Goal: Transaction & Acquisition: Purchase product/service

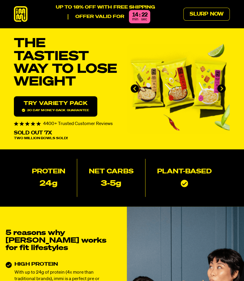
click at [198, 17] on link "Slurp Now" at bounding box center [206, 14] width 46 height 13
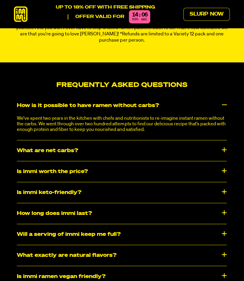
scroll to position [2526, 0]
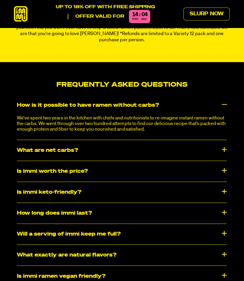
click at [222, 197] on div "Is immi keto-friendly?" at bounding box center [121, 192] width 209 height 21
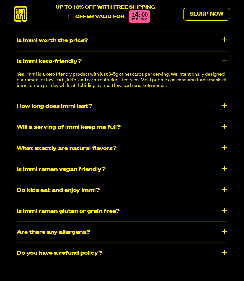
scroll to position [2657, 0]
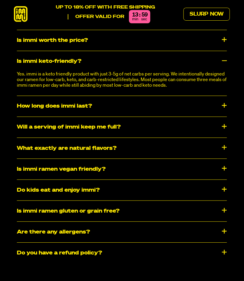
click at [224, 220] on div "Is immi ramen gluten or grain free?" at bounding box center [121, 211] width 209 height 21
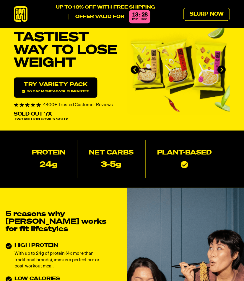
scroll to position [0, 0]
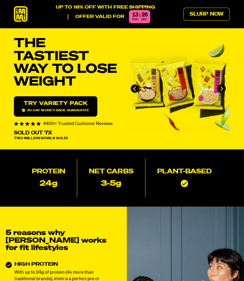
click at [208, 13] on link "Slurp Now" at bounding box center [206, 14] width 46 height 13
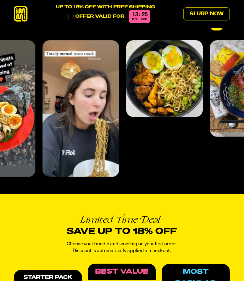
scroll to position [2192, 0]
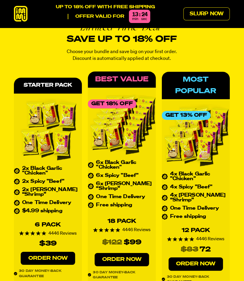
click at [29, 265] on link "Order Now" at bounding box center [48, 258] width 54 height 13
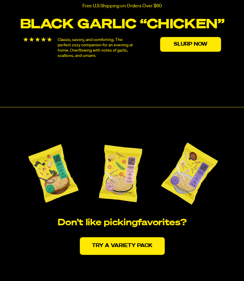
scroll to position [1073, 0]
